Goal: Transaction & Acquisition: Purchase product/service

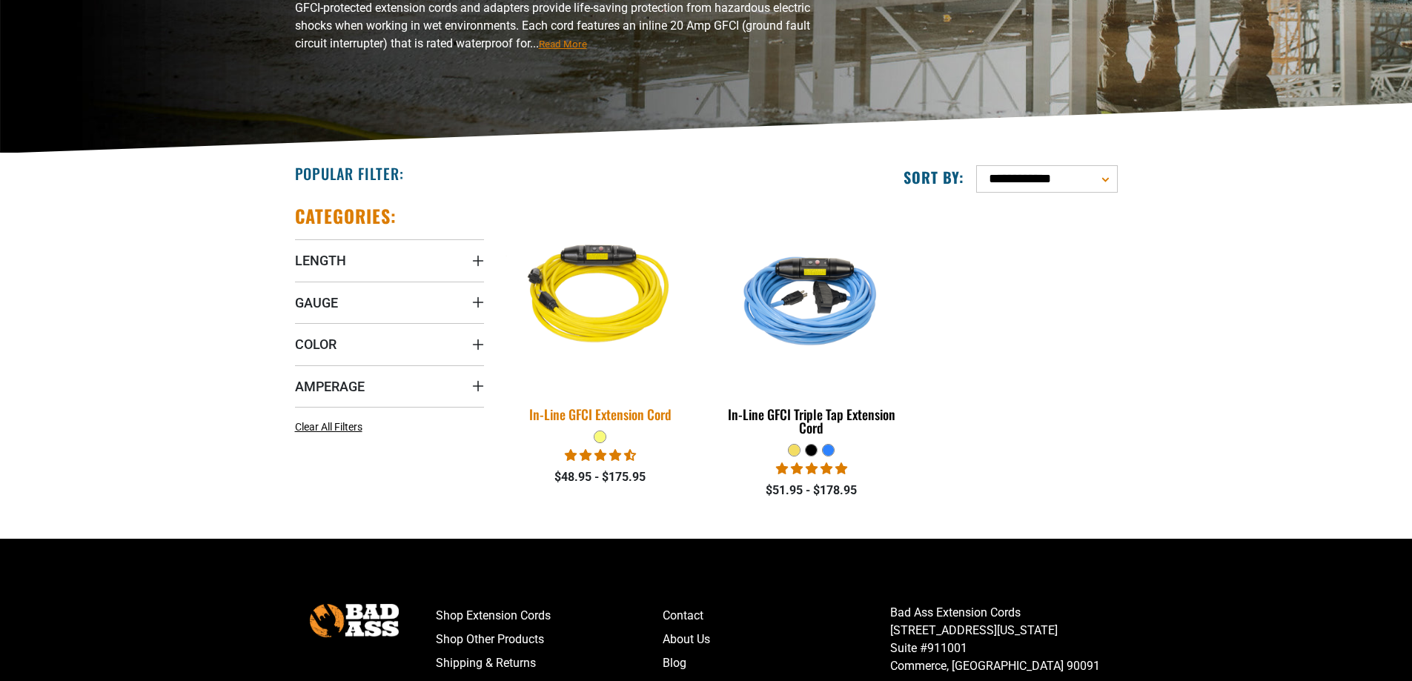
click at [597, 309] on img at bounding box center [601, 297] width 208 height 190
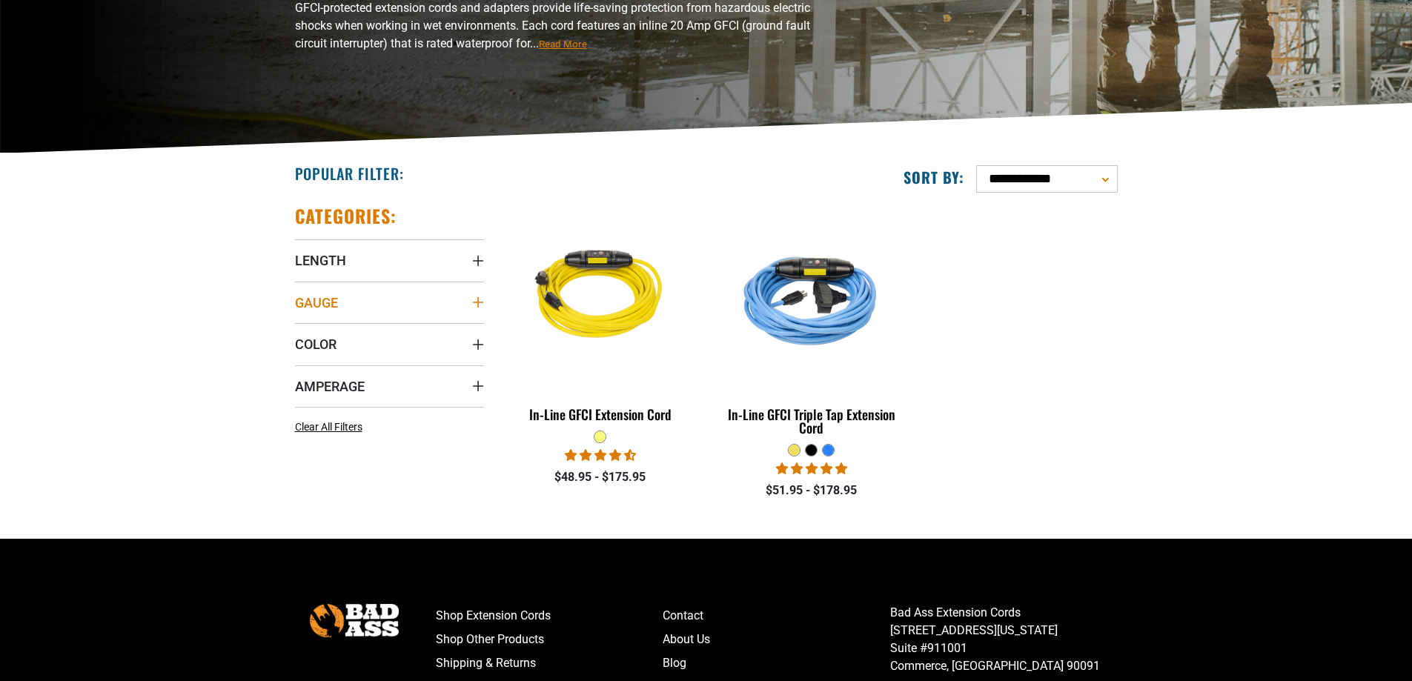
click at [410, 295] on summary "Gauge" at bounding box center [389, 303] width 189 height 42
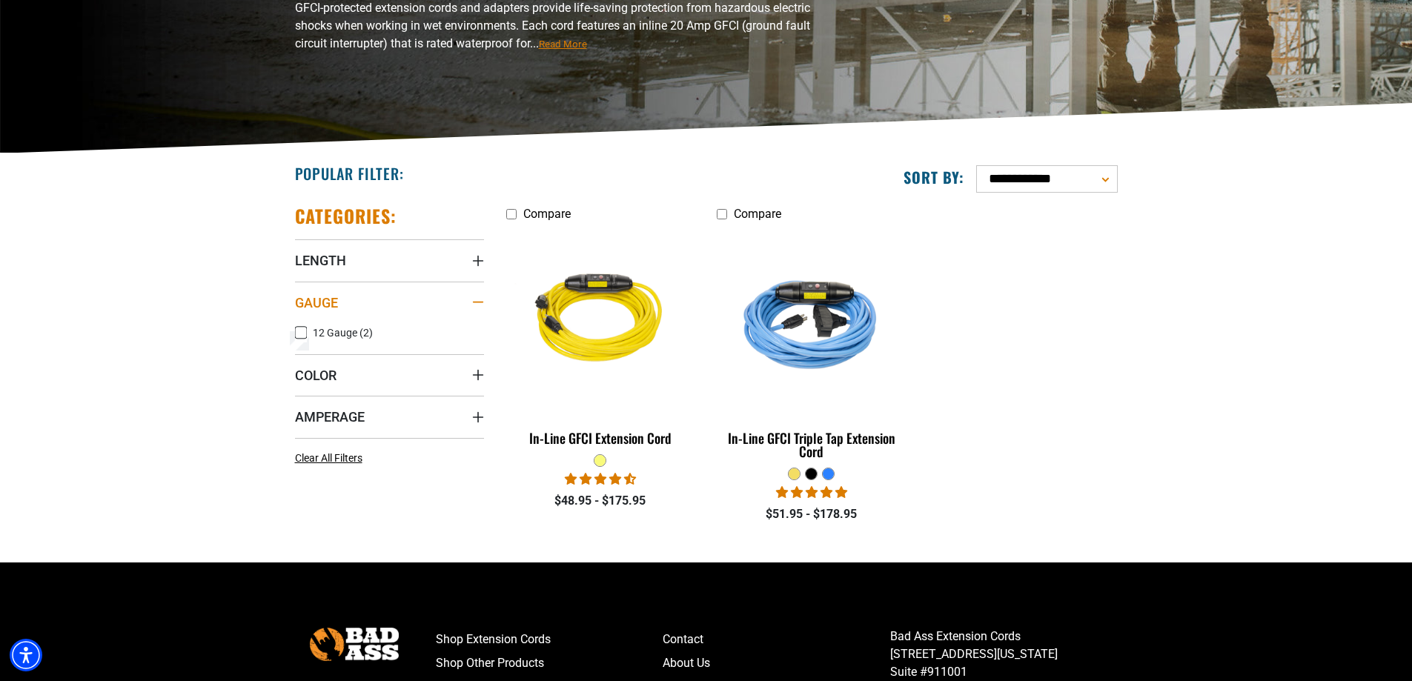
click at [410, 295] on summary "Gauge" at bounding box center [389, 303] width 189 height 42
click at [386, 395] on summary "Amperage" at bounding box center [389, 386] width 189 height 42
click at [452, 376] on summary "Amperage" at bounding box center [389, 386] width 189 height 42
